Goal: Check status

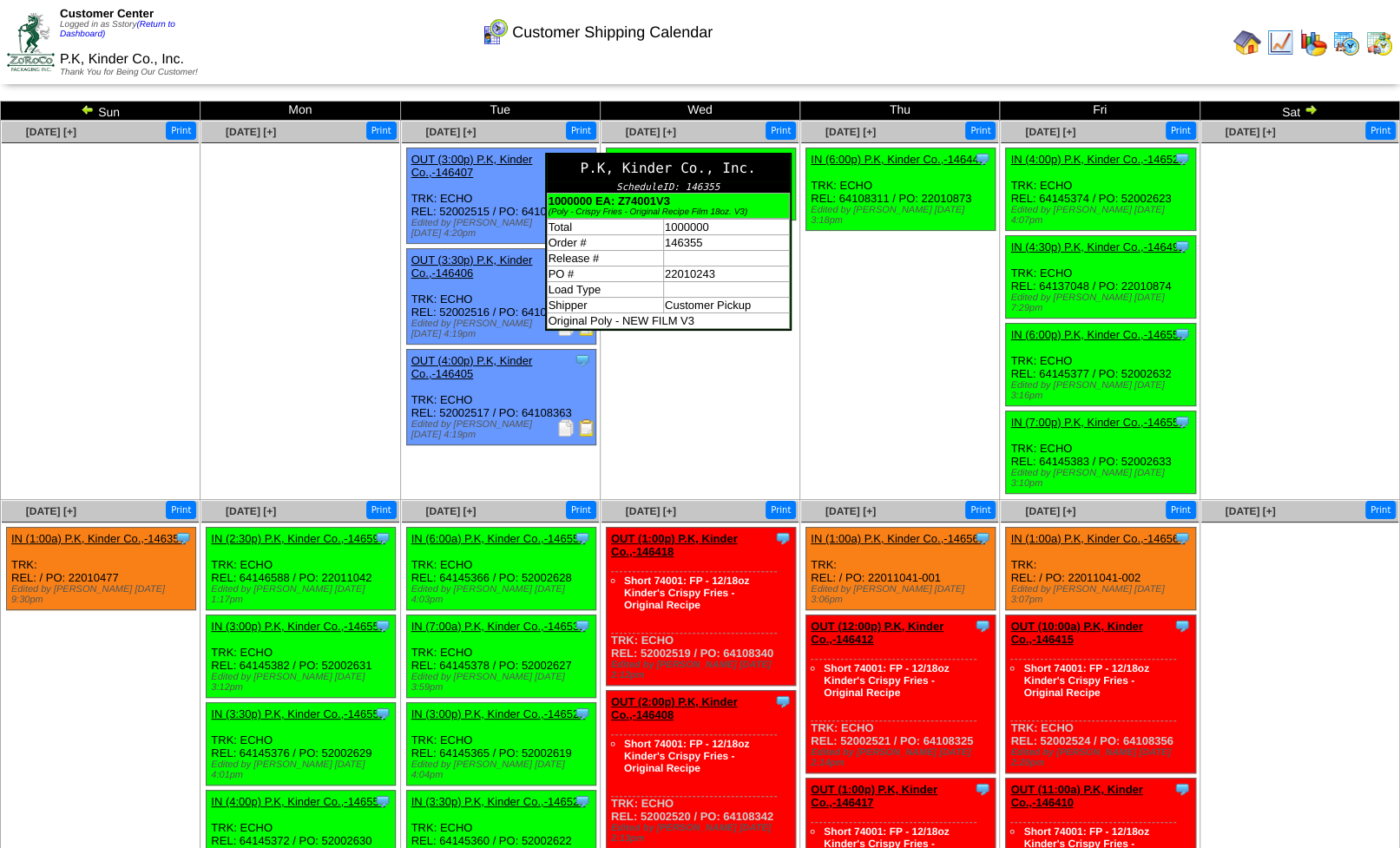
click at [782, 162] on div "P.K, Kinder Co., Inc." at bounding box center [668, 167] width 243 height 27
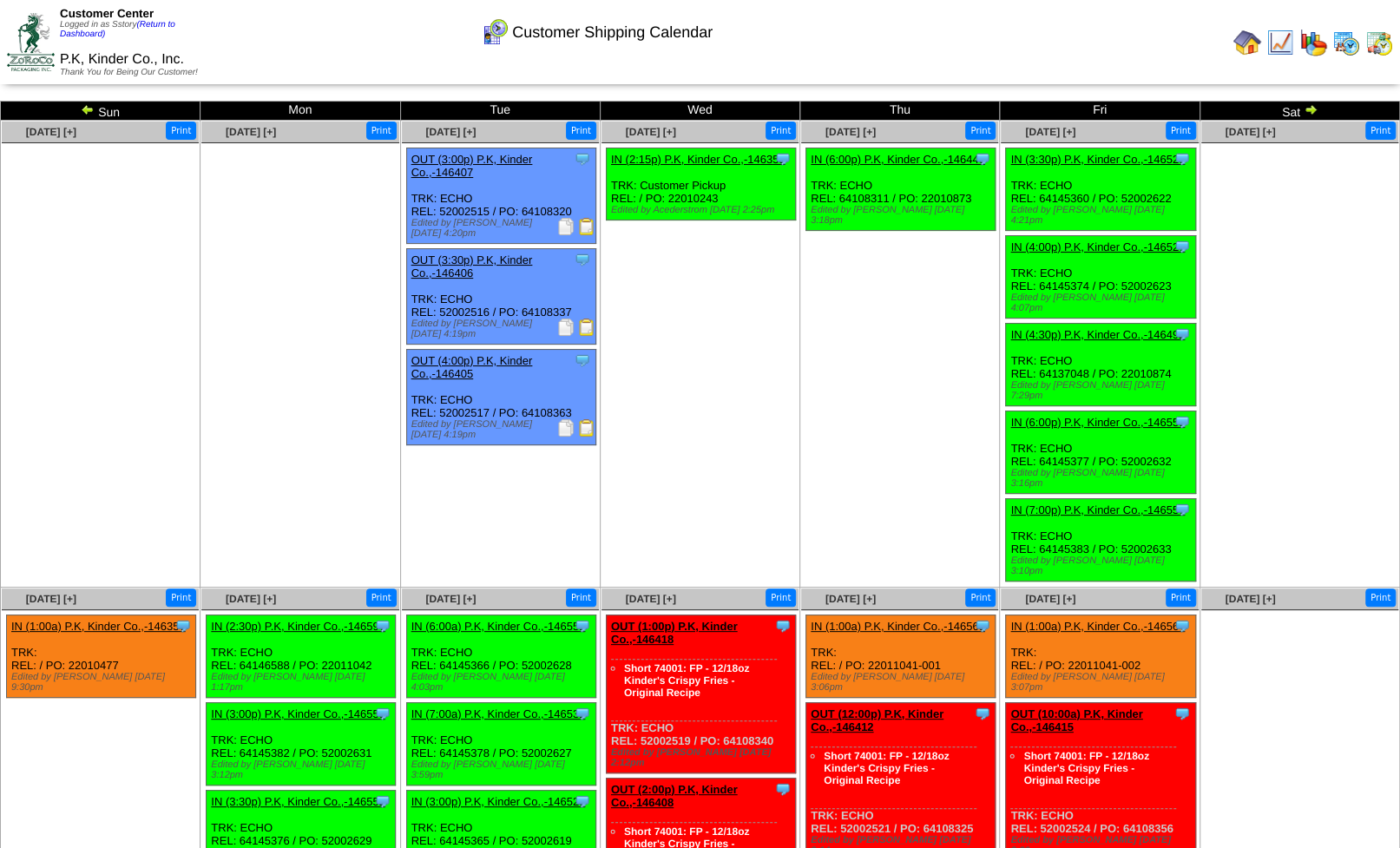
click at [1284, 291] on ul at bounding box center [1300, 273] width 197 height 260
